Goal: Information Seeking & Learning: Learn about a topic

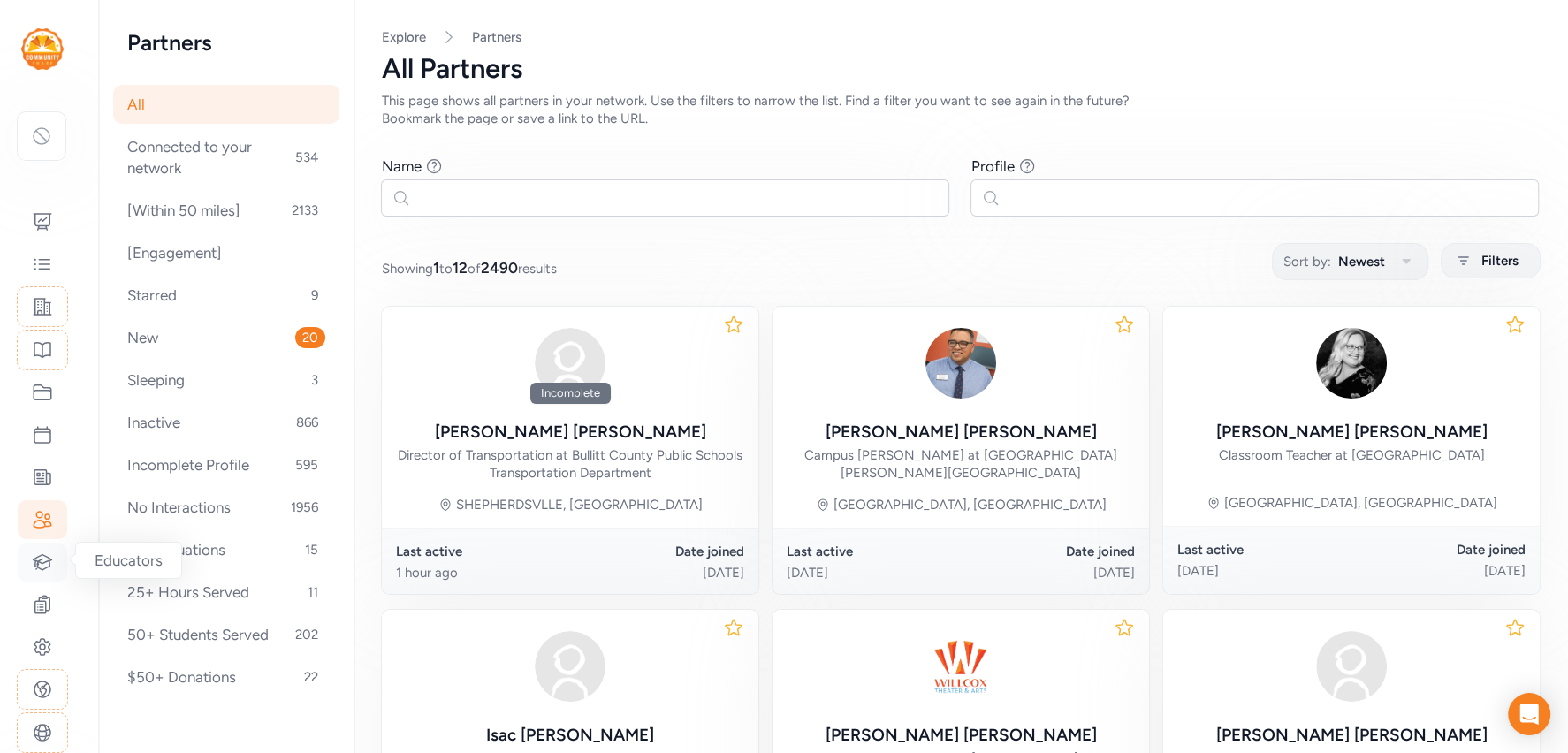
click at [37, 545] on div at bounding box center [42, 562] width 49 height 38
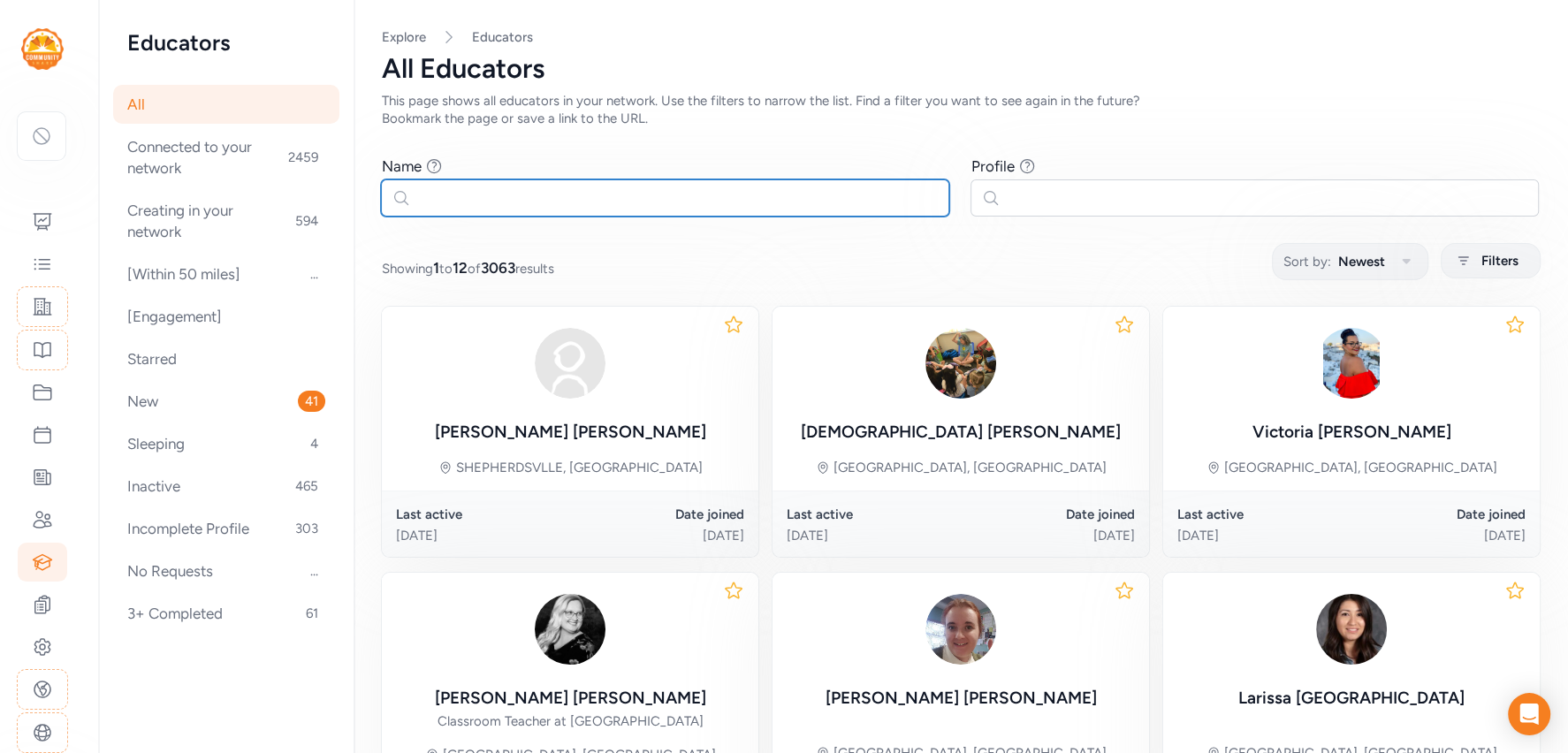
click at [566, 202] on input "text" at bounding box center [665, 198] width 568 height 38
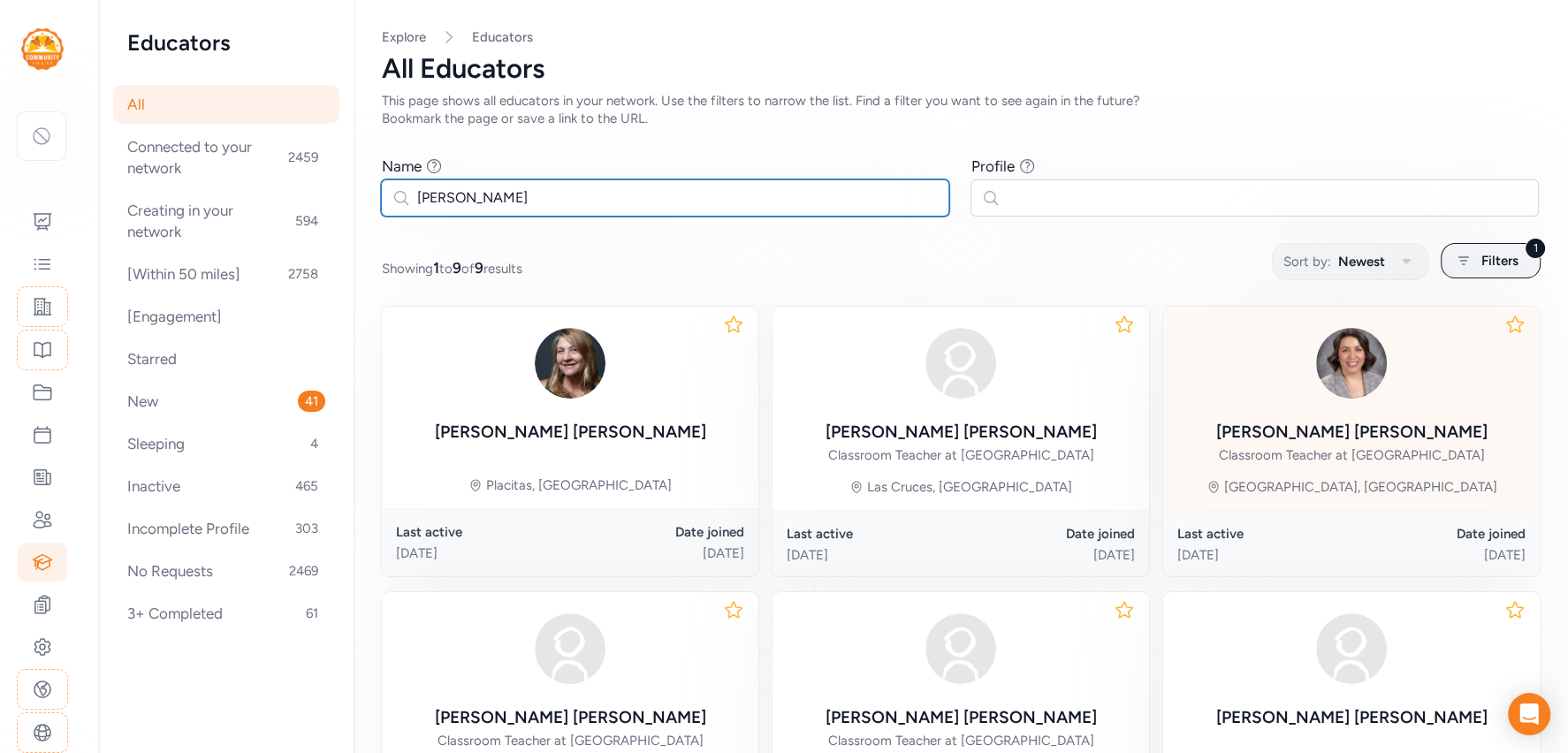
type input "cynthia"
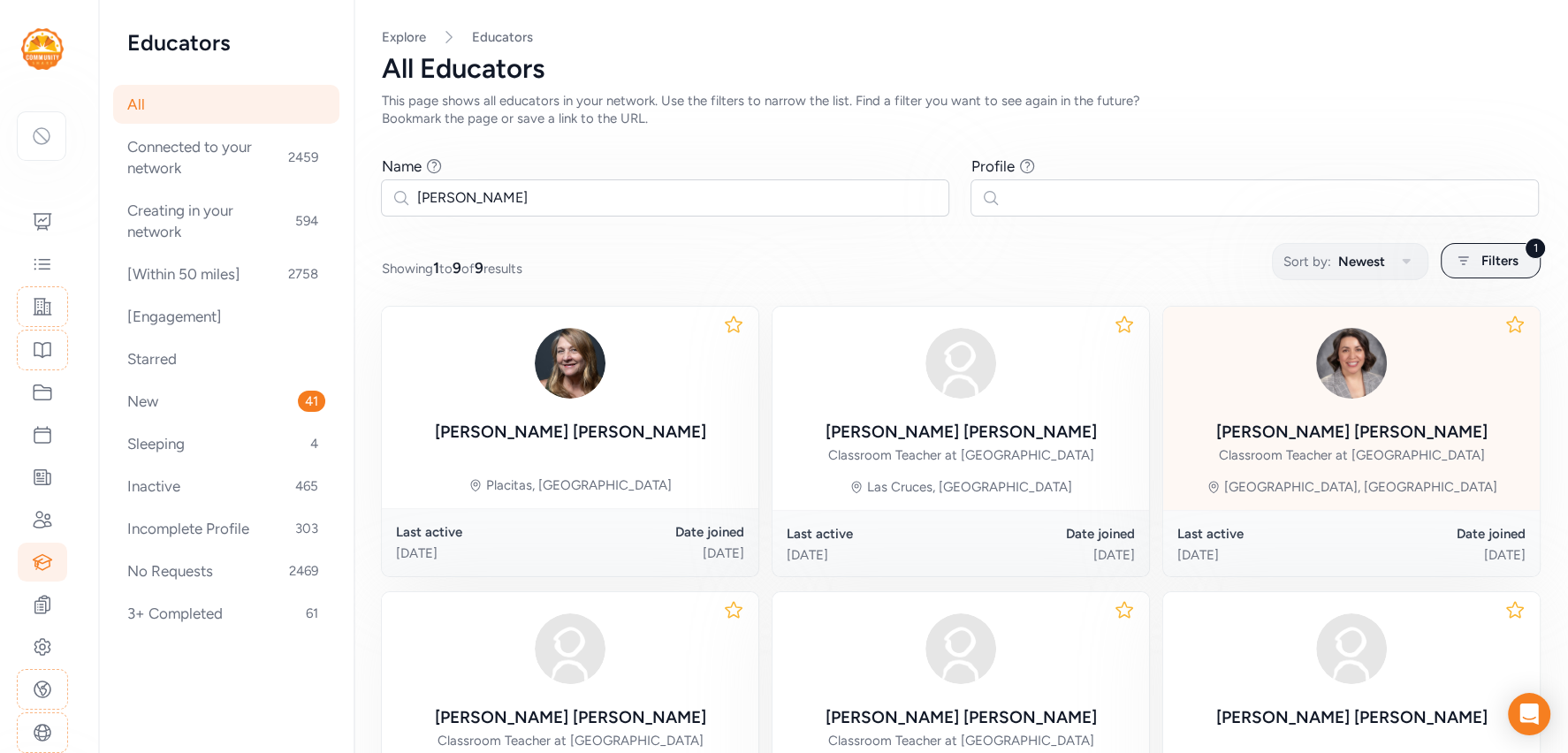
click at [1357, 384] on img at bounding box center [1351, 362] width 85 height 85
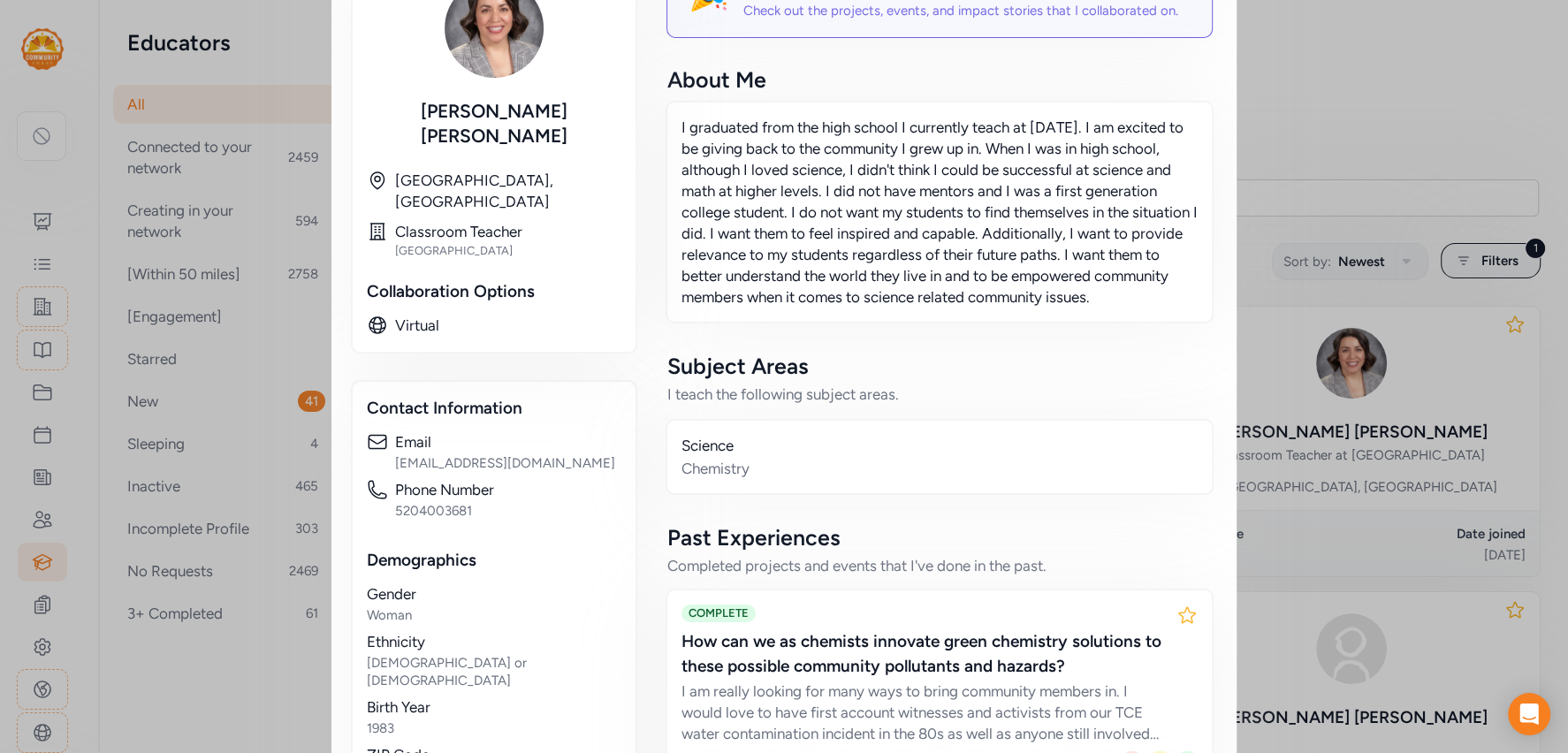
scroll to position [801, 0]
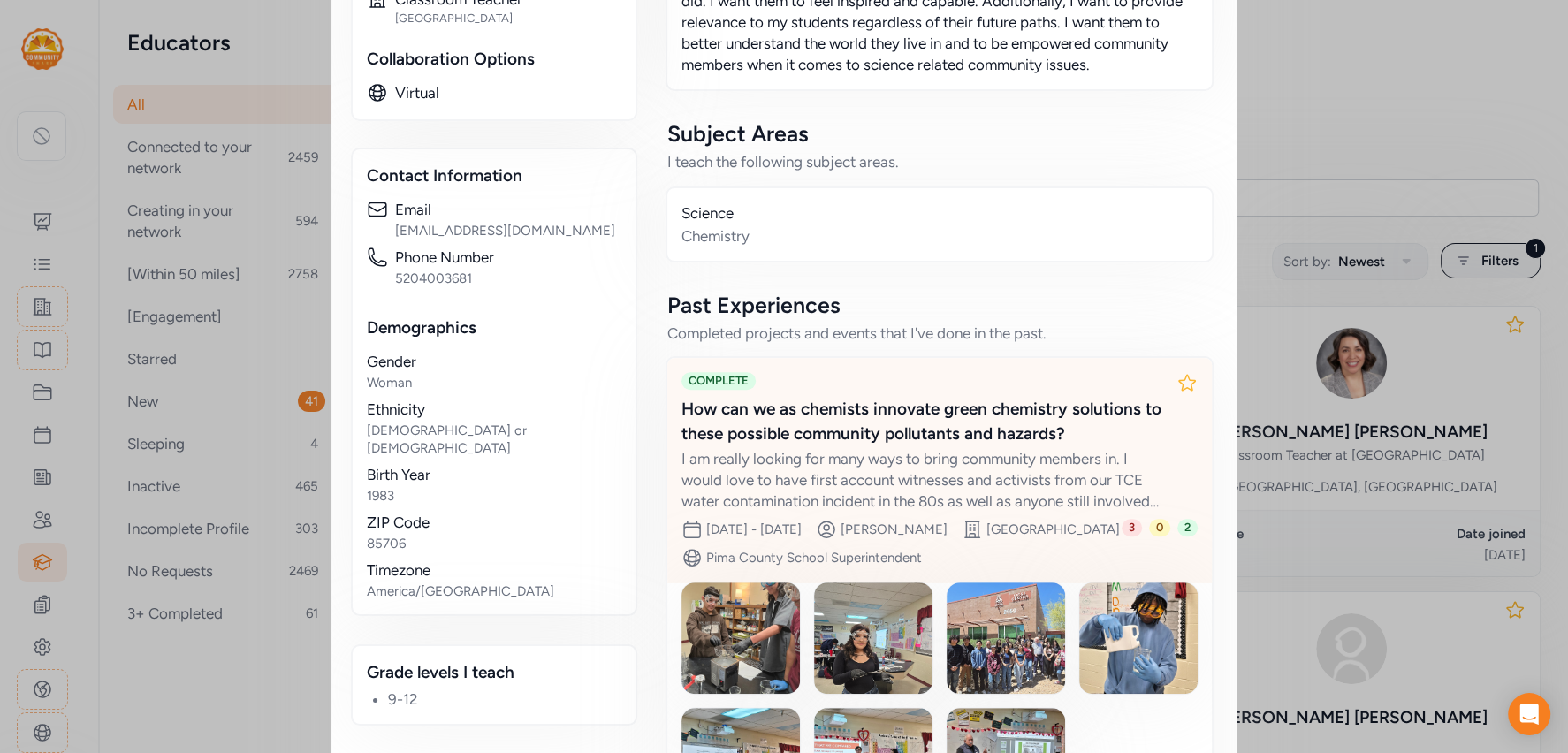
click at [951, 408] on div "How can we as chemists innovate green chemistry solutions to these possible com…" at bounding box center [921, 422] width 481 height 49
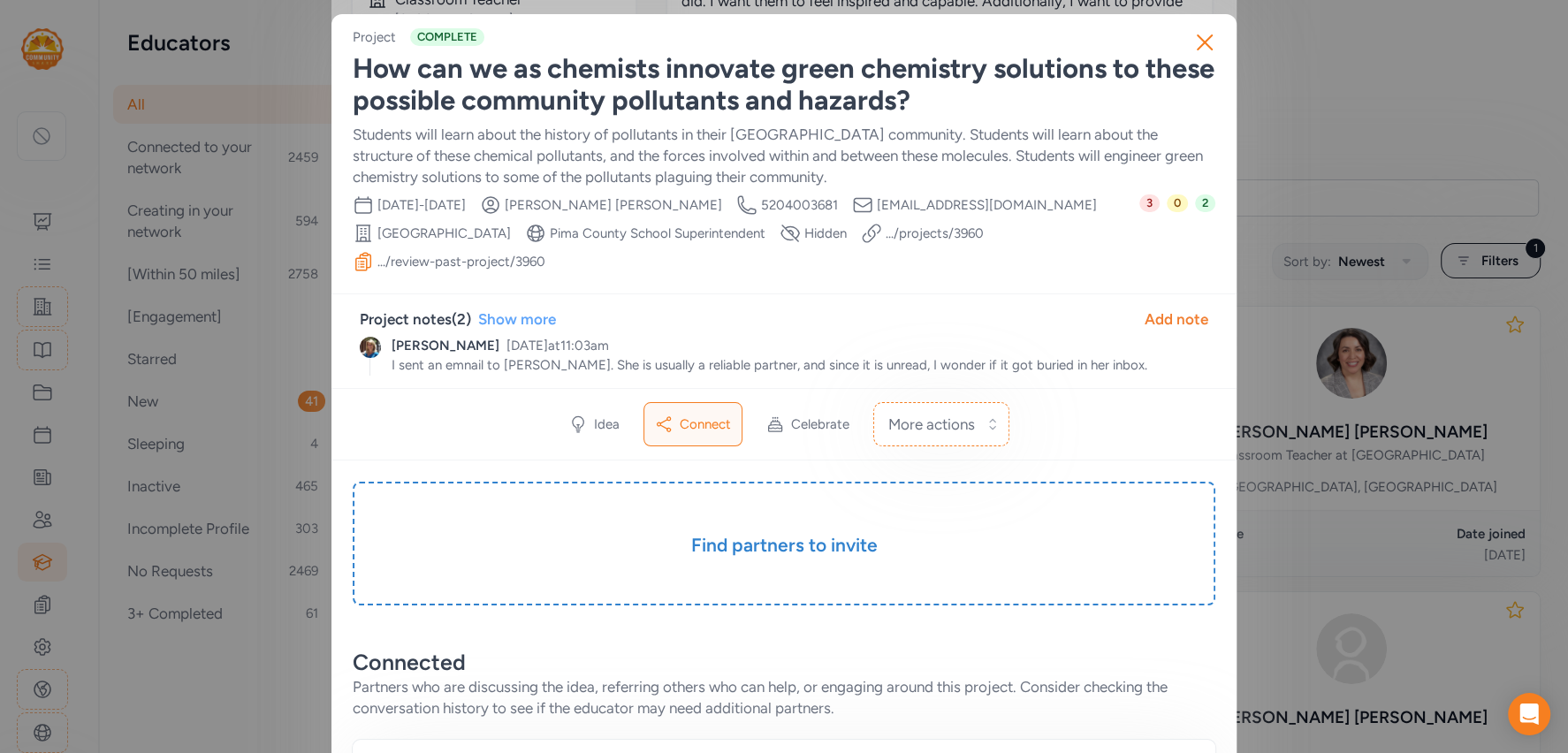
click at [518, 314] on div "Show more" at bounding box center [516, 318] width 78 height 21
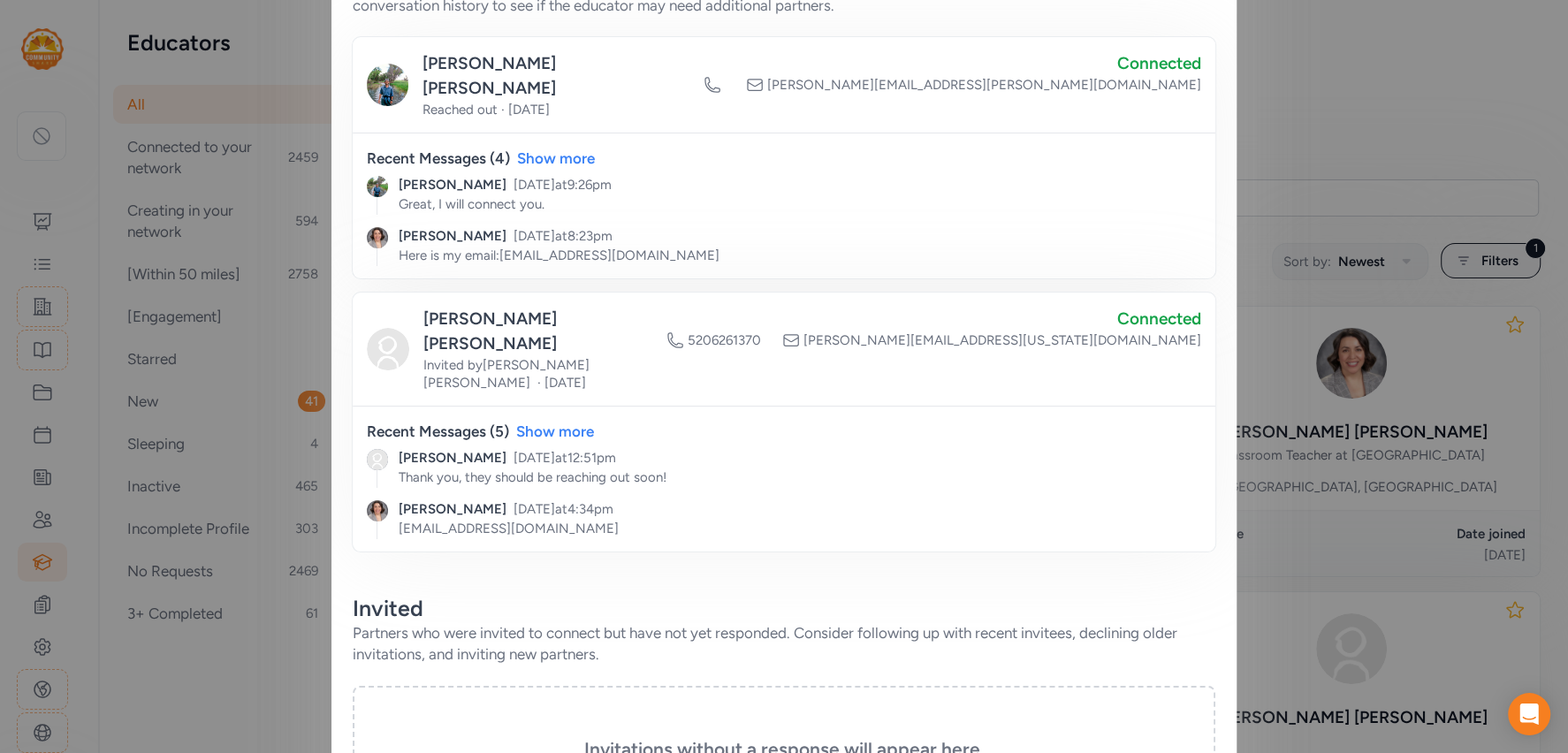
scroll to position [761, 0]
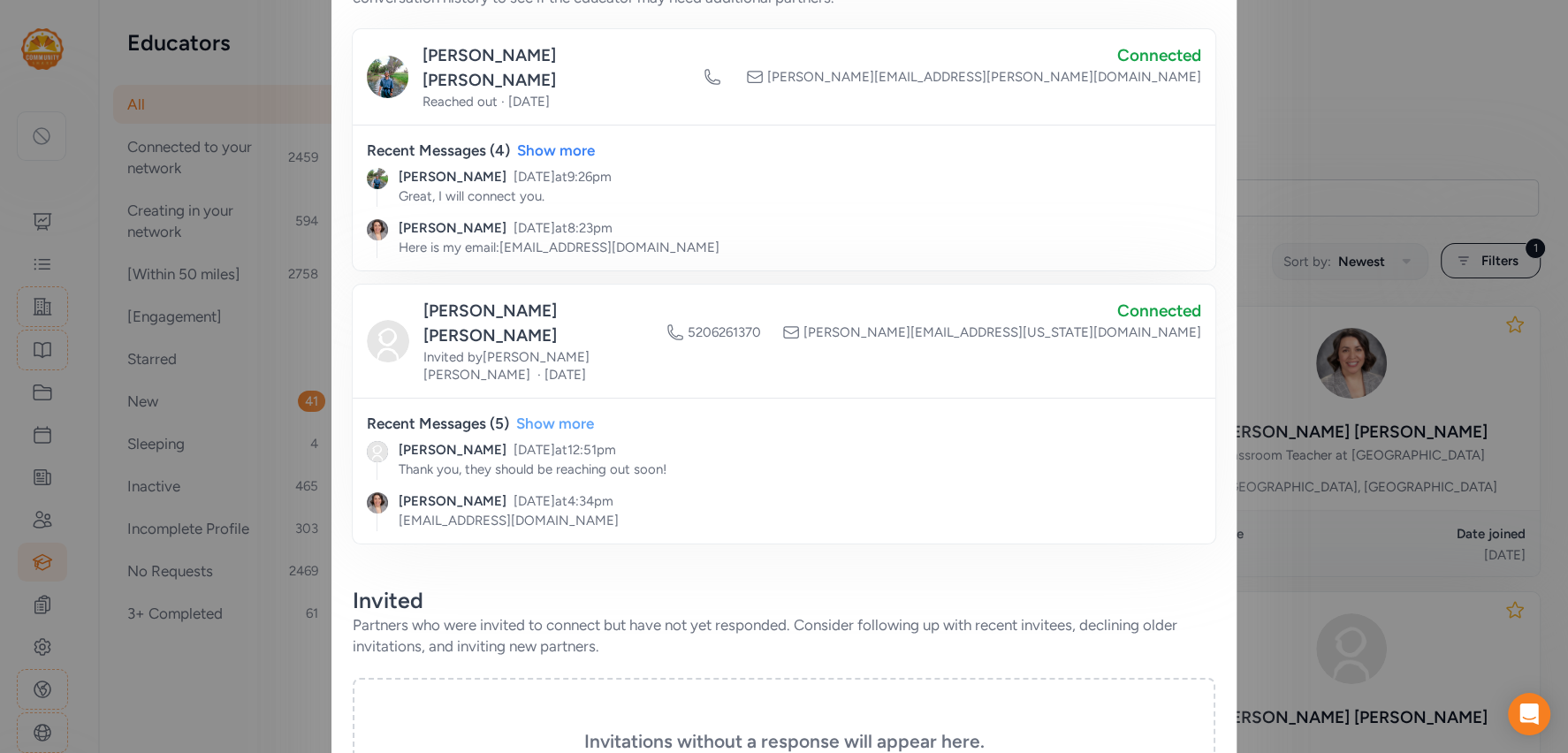
click at [565, 413] on div "Show more" at bounding box center [555, 423] width 78 height 21
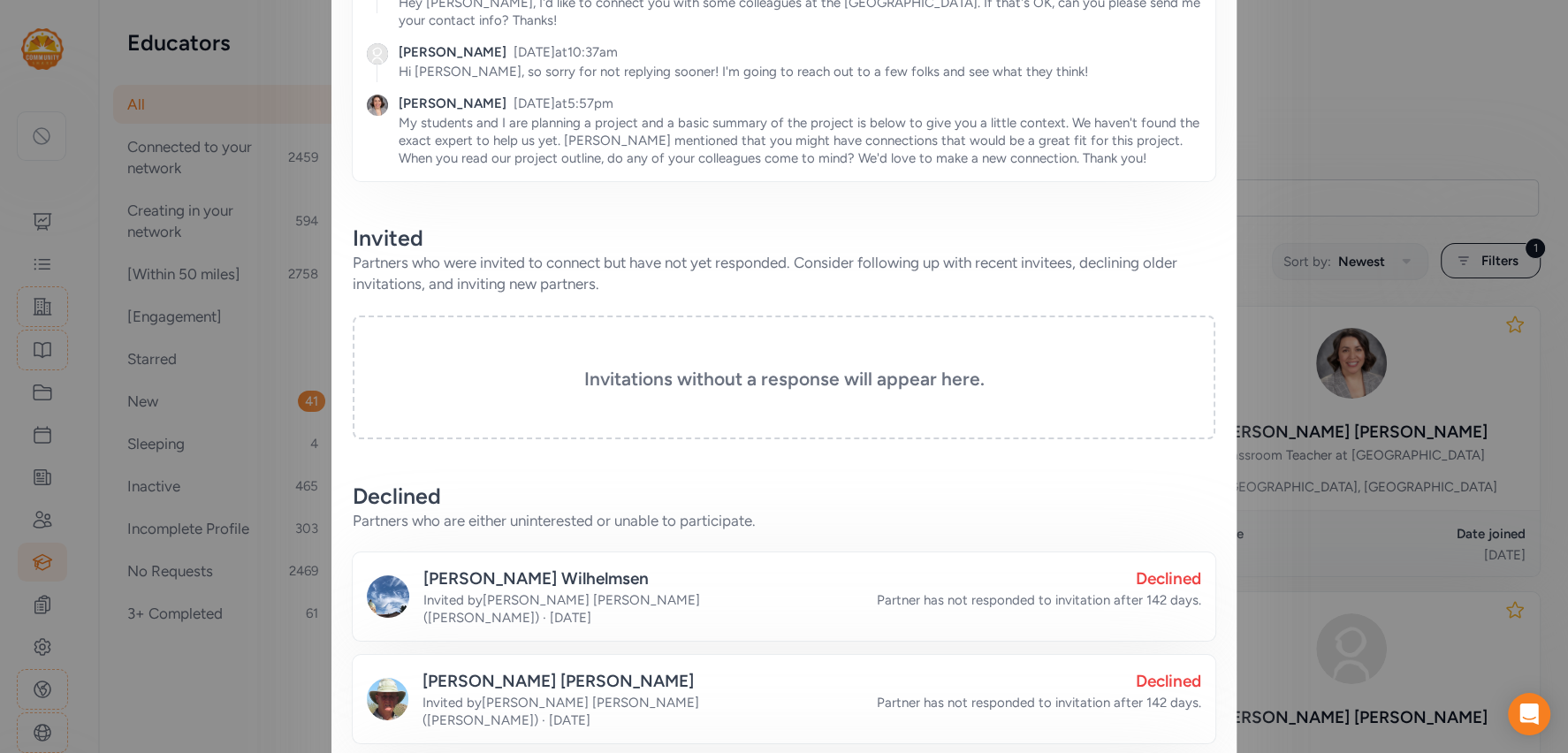
scroll to position [1331, 0]
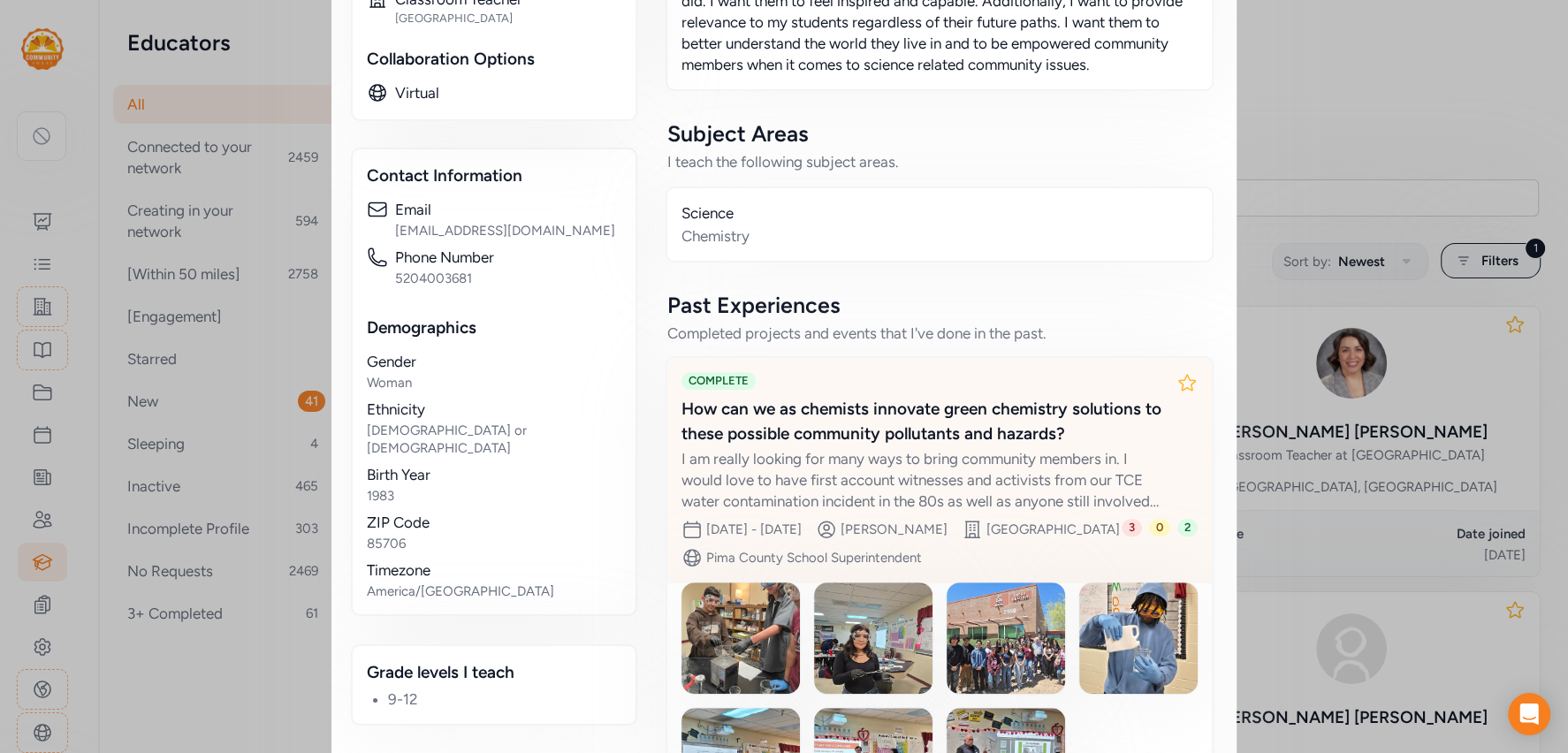
scroll to position [1034, 0]
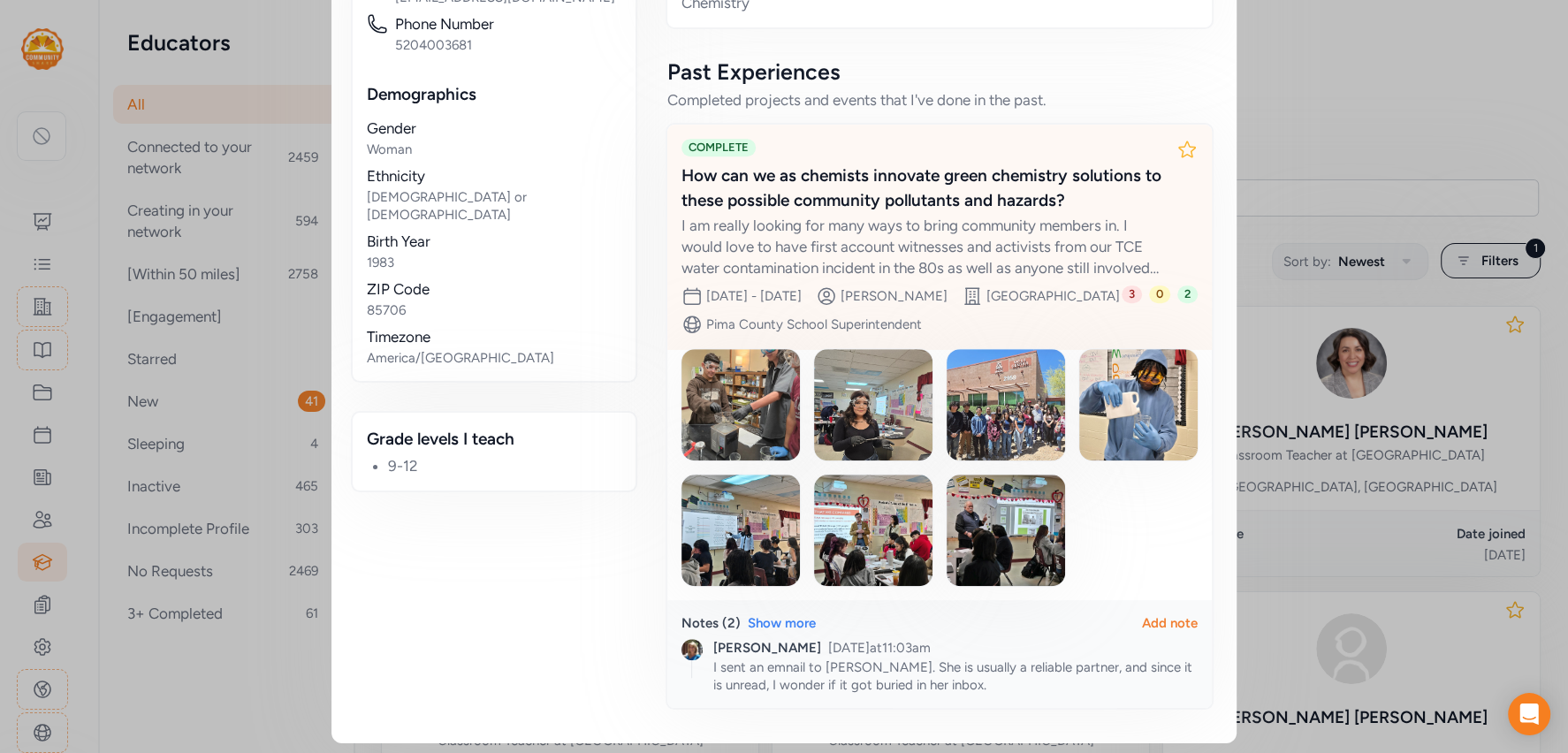
click at [960, 215] on div "I am really looking for many ways to bring community members in. I would love t…" at bounding box center [921, 247] width 481 height 64
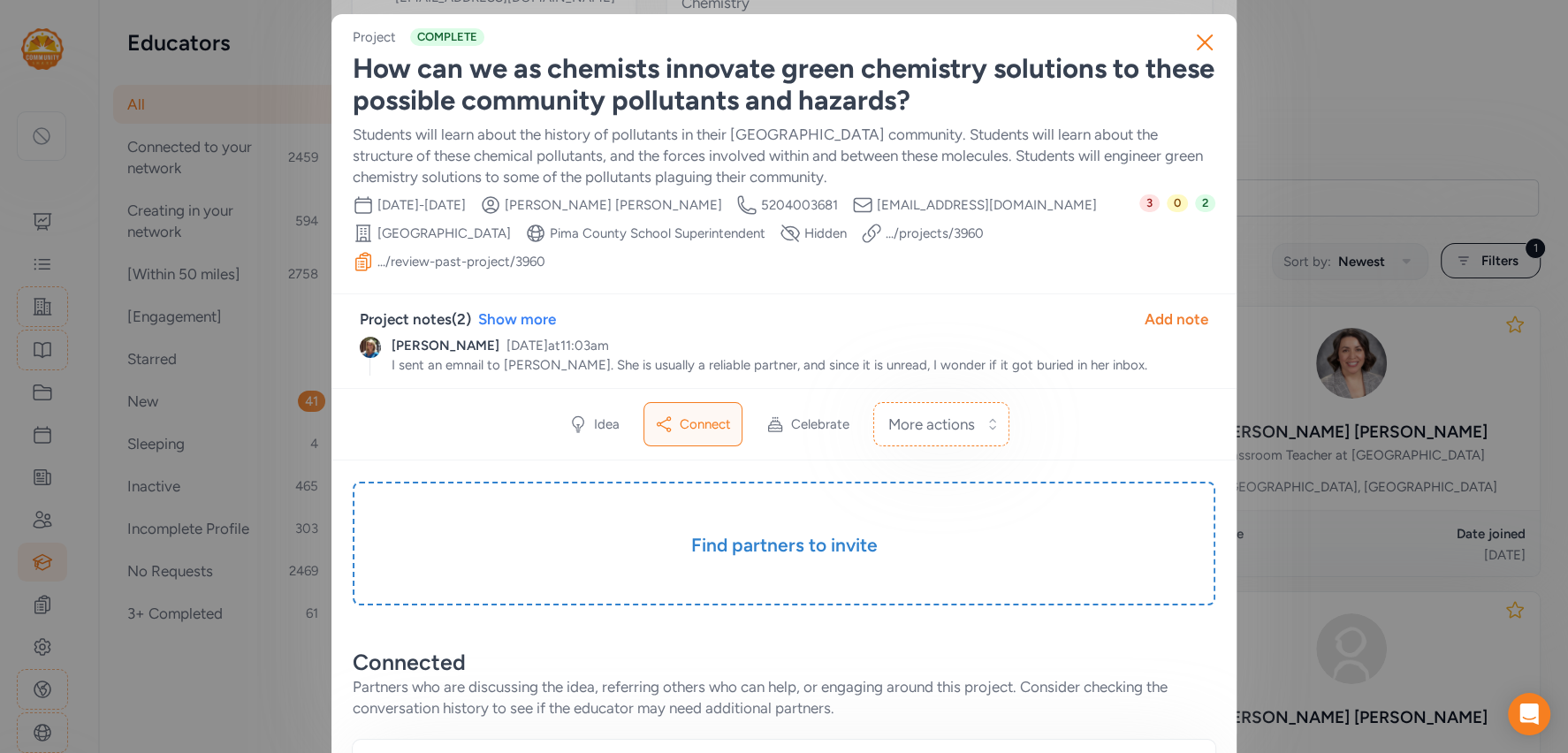
click at [508, 256] on link ".../review-past-project/ 3960" at bounding box center [460, 261] width 168 height 17
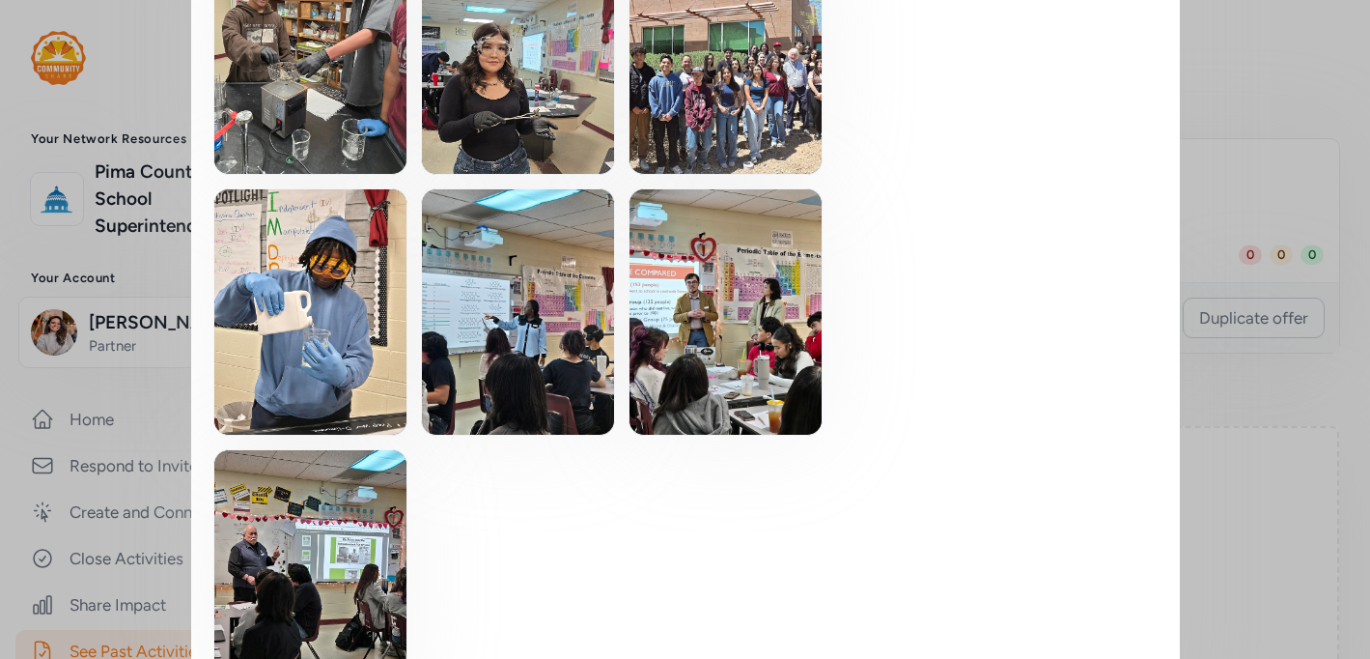
scroll to position [2835, 0]
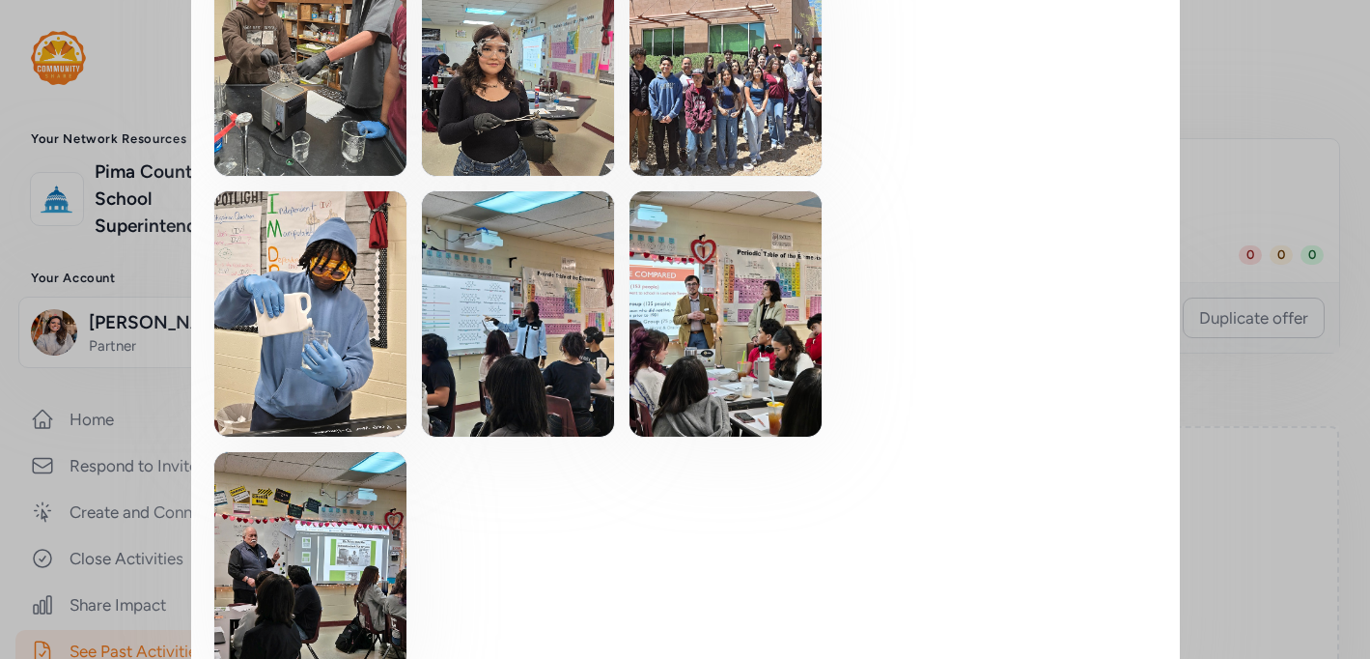
click at [722, 244] on img at bounding box center [726, 313] width 192 height 245
